Goal: Navigation & Orientation: Find specific page/section

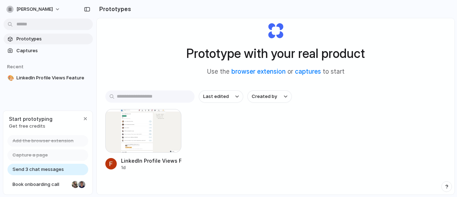
scroll to position [22, 0]
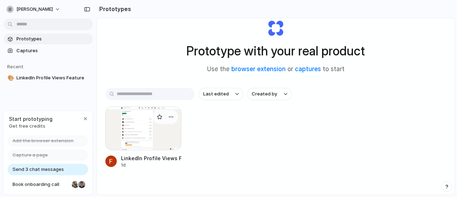
click at [175, 123] on div at bounding box center [143, 128] width 76 height 44
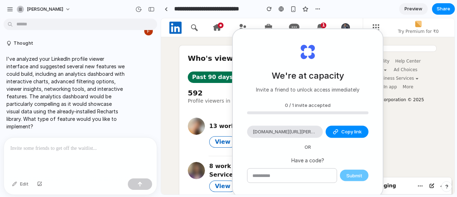
scroll to position [3, 0]
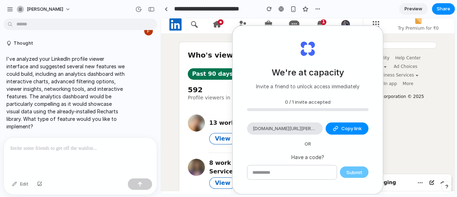
click at [219, 27] on icon at bounding box center [217, 24] width 8 height 7
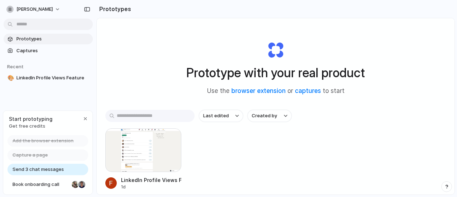
click at [56, 175] on div "Send 3 chat messages" at bounding box center [47, 168] width 81 height 11
click at [57, 167] on span "Send 3 chat messages" at bounding box center [37, 169] width 51 height 7
click at [85, 119] on div "button" at bounding box center [85, 119] width 6 height 6
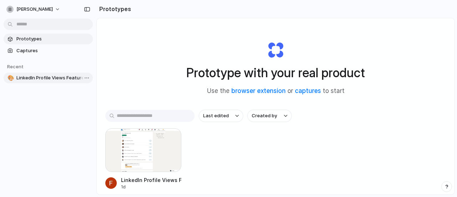
click at [64, 78] on span "LinkedIn Profile Views Feature" at bounding box center [53, 77] width 74 height 7
click at [49, 52] on span "Captures" at bounding box center [53, 50] width 74 height 7
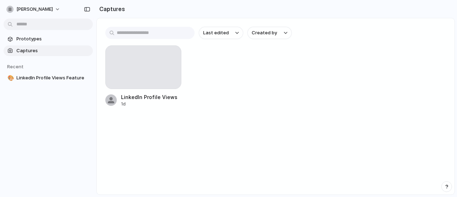
click at [49, 52] on span "Captures" at bounding box center [53, 50] width 74 height 7
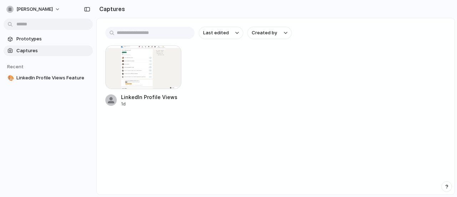
click at [48, 45] on link "Captures" at bounding box center [48, 50] width 89 height 11
click at [42, 40] on span "Prototypes" at bounding box center [53, 38] width 74 height 7
